Goal: Navigation & Orientation: Understand site structure

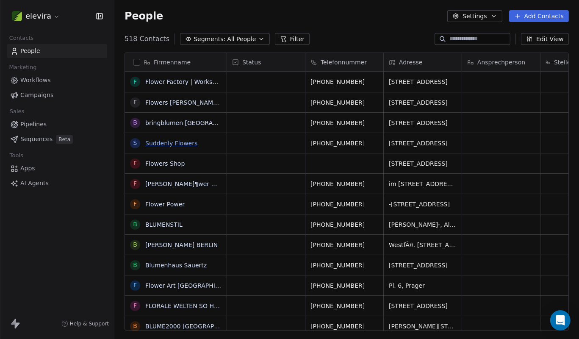
scroll to position [298, 464]
click at [56, 81] on link "Workflows" at bounding box center [57, 80] width 100 height 14
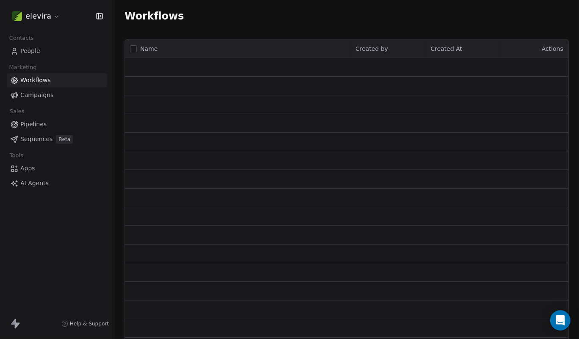
click at [57, 94] on link "Campaigns" at bounding box center [57, 95] width 100 height 14
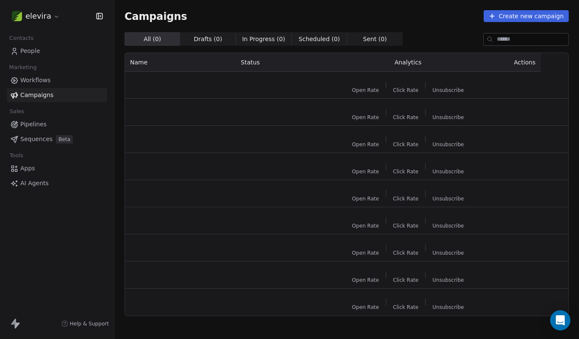
click at [47, 124] on link "Pipelines" at bounding box center [57, 124] width 100 height 14
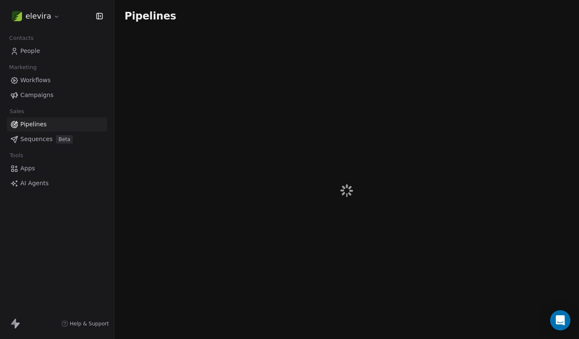
click at [41, 141] on span "Sequences" at bounding box center [36, 139] width 32 height 9
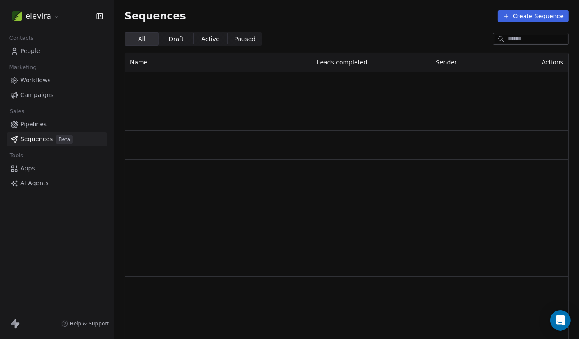
click at [28, 167] on span "Apps" at bounding box center [27, 168] width 15 height 9
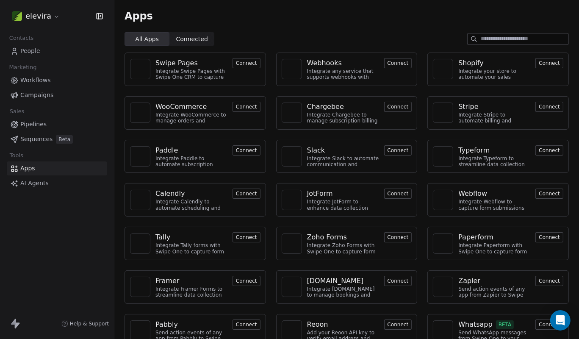
click at [34, 185] on span "AI Agents" at bounding box center [34, 183] width 28 height 9
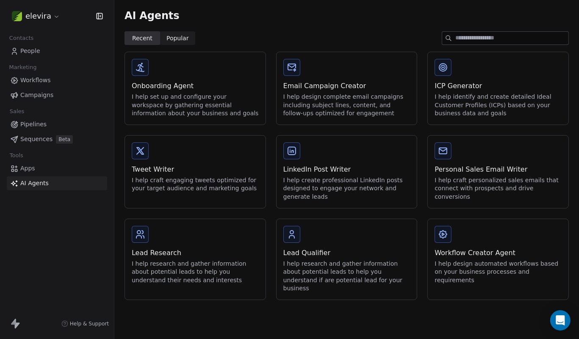
click at [36, 177] on link "AI Agents" at bounding box center [57, 183] width 100 height 14
click at [46, 52] on link "People" at bounding box center [57, 51] width 100 height 14
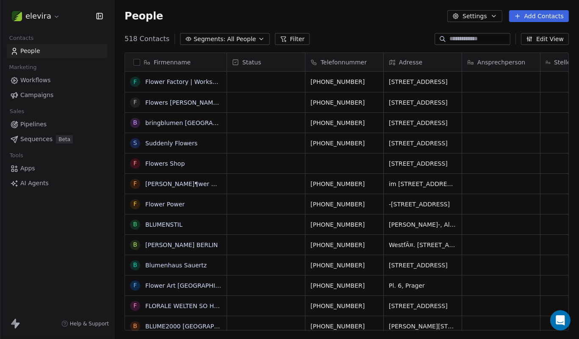
scroll to position [298, 464]
click at [57, 18] on html "elevira Contacts People Marketing Workflows Campaigns Sales Pipelines Sequences…" at bounding box center [289, 169] width 579 height 339
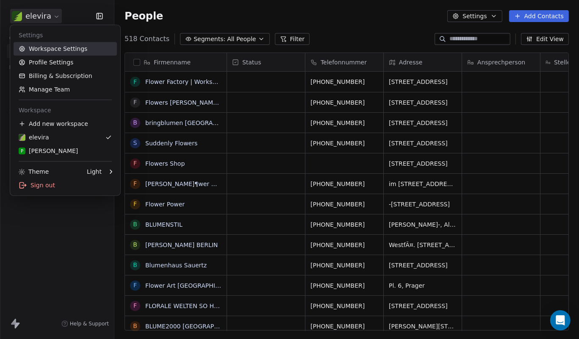
click at [65, 48] on link "Workspace Settings" at bounding box center [65, 49] width 103 height 14
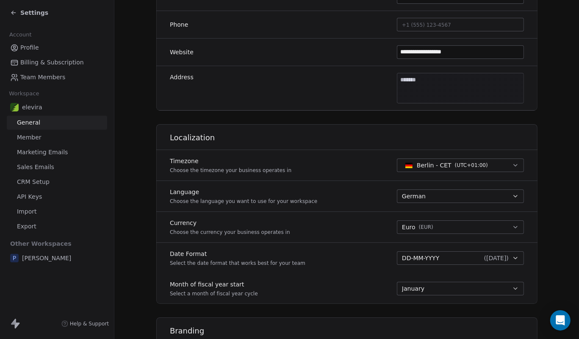
scroll to position [235, 0]
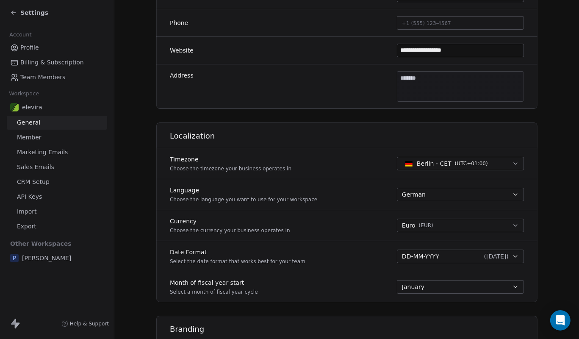
click at [24, 212] on span "Import" at bounding box center [26, 211] width 19 height 9
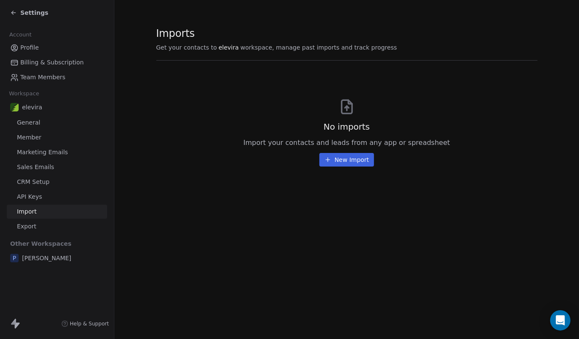
click at [25, 227] on span "Export" at bounding box center [26, 226] width 19 height 9
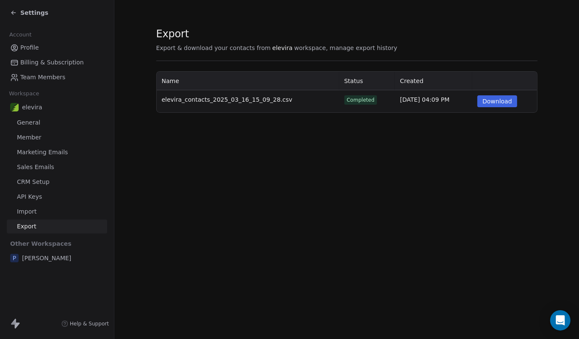
click at [20, 14] on span "Settings" at bounding box center [34, 12] width 28 height 8
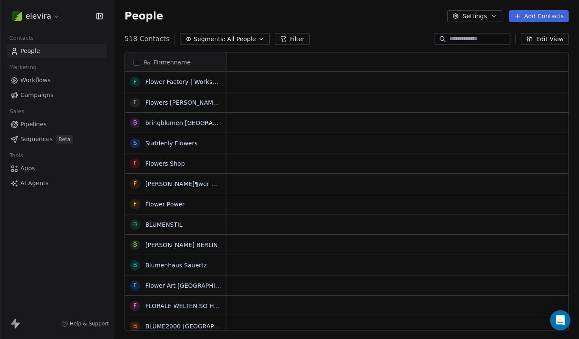
scroll to position [298, 464]
